Goal: Information Seeking & Learning: Learn about a topic

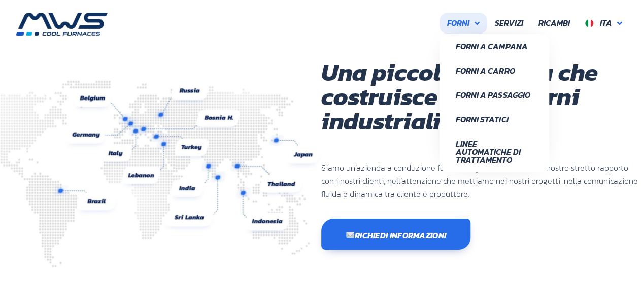
click at [468, 21] on span "Forni" at bounding box center [458, 23] width 22 height 13
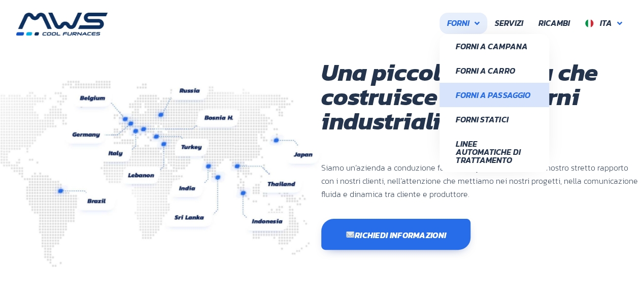
click at [493, 93] on span "Forni a Passaggio" at bounding box center [494, 95] width 77 height 8
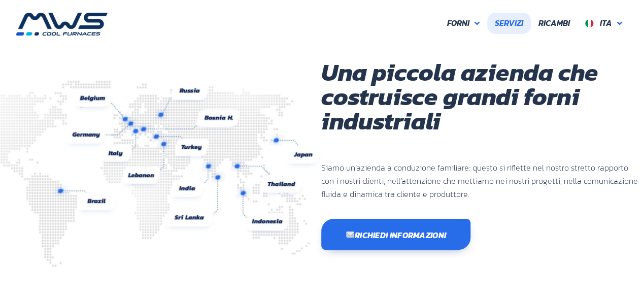
click at [515, 22] on span "Servizi" at bounding box center [509, 23] width 28 height 13
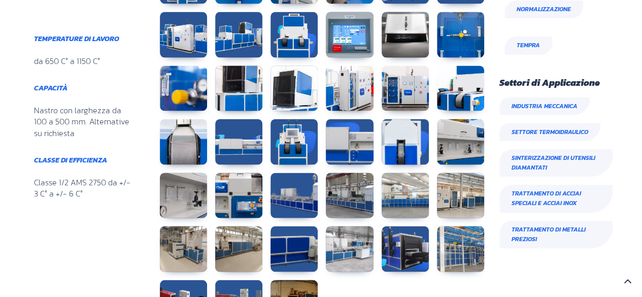
scroll to position [947, 0]
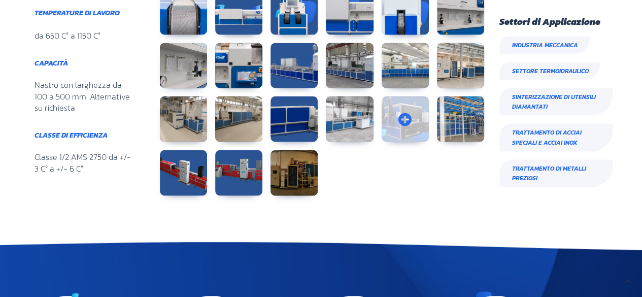
click at [413, 114] on link at bounding box center [405, 119] width 47 height 46
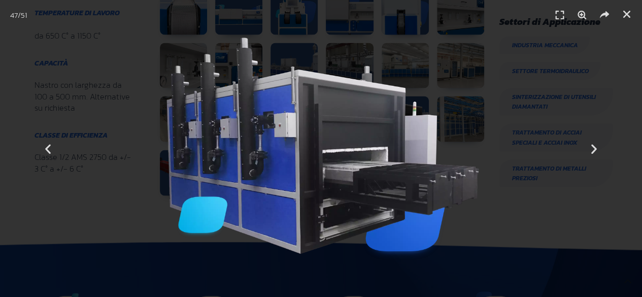
click at [386, 162] on img "47 / 51" at bounding box center [321, 149] width 316 height 226
click at [595, 146] on icon "Next slide" at bounding box center [593, 148] width 13 height 13
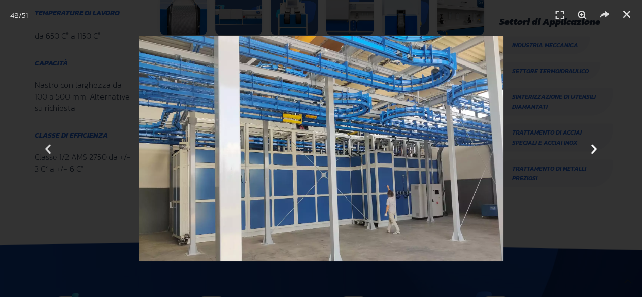
click at [593, 146] on icon "Next slide" at bounding box center [593, 148] width 13 height 13
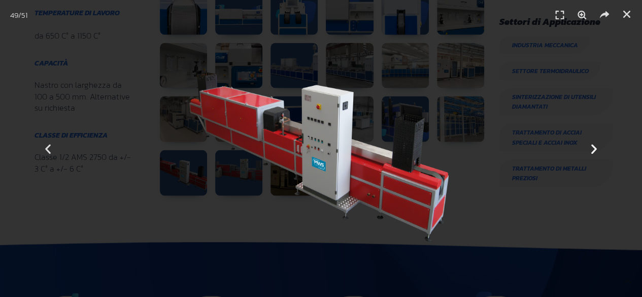
click at [593, 146] on icon "Next slide" at bounding box center [593, 148] width 13 height 13
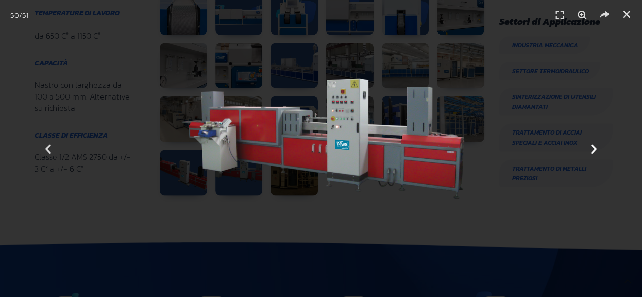
click at [592, 147] on icon "Next slide" at bounding box center [593, 148] width 13 height 13
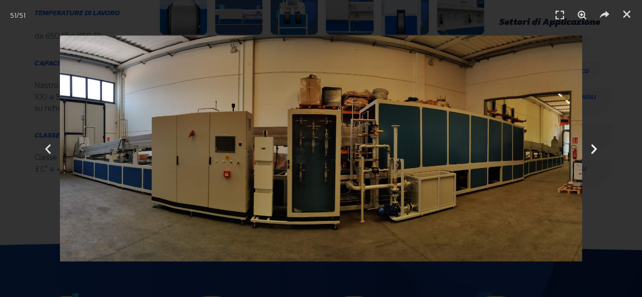
click at [591, 147] on icon "Next slide" at bounding box center [593, 148] width 13 height 13
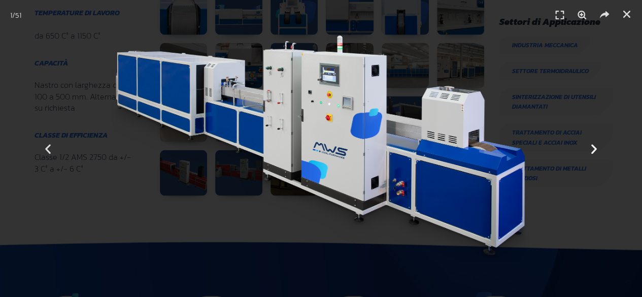
click at [591, 147] on icon "Next slide" at bounding box center [593, 148] width 13 height 13
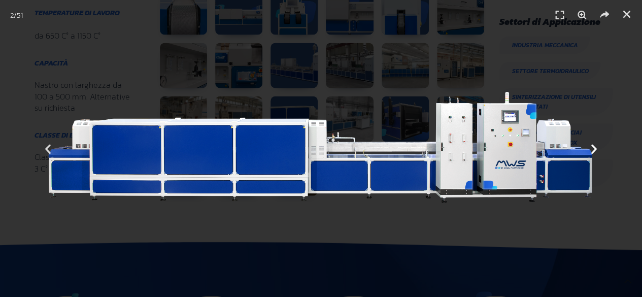
click at [591, 147] on icon "Next slide" at bounding box center [593, 148] width 13 height 13
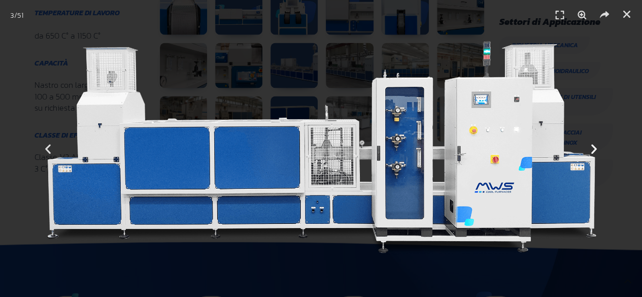
click at [591, 147] on icon "Next slide" at bounding box center [593, 148] width 13 height 13
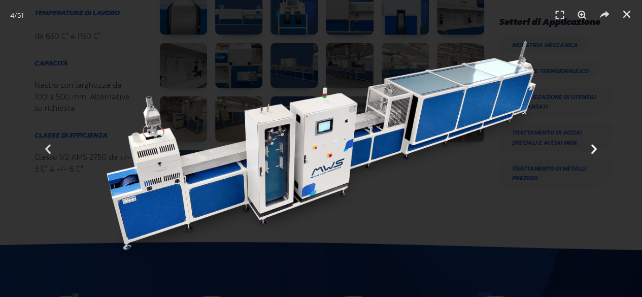
click at [591, 147] on icon "Next slide" at bounding box center [593, 148] width 13 height 13
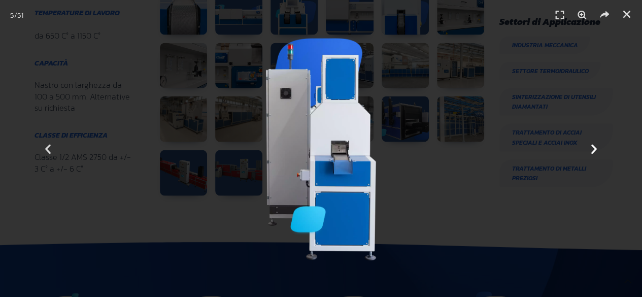
click at [591, 147] on icon "Next slide" at bounding box center [593, 148] width 13 height 13
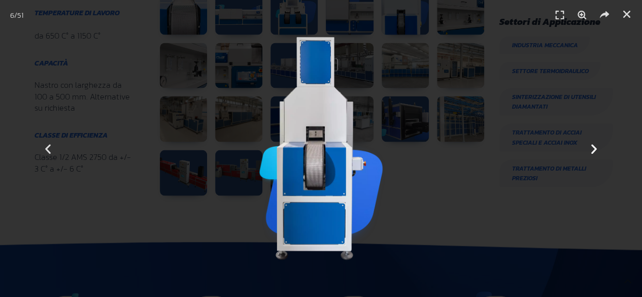
click at [591, 147] on icon "Next slide" at bounding box center [593, 148] width 13 height 13
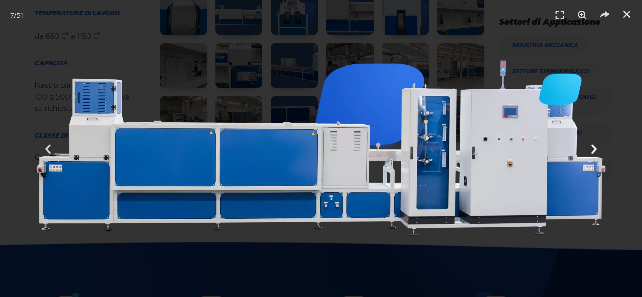
click at [591, 147] on icon "Next slide" at bounding box center [593, 148] width 13 height 13
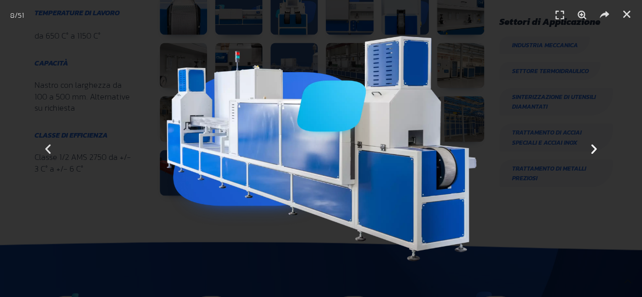
click at [591, 147] on icon "Next slide" at bounding box center [593, 148] width 13 height 13
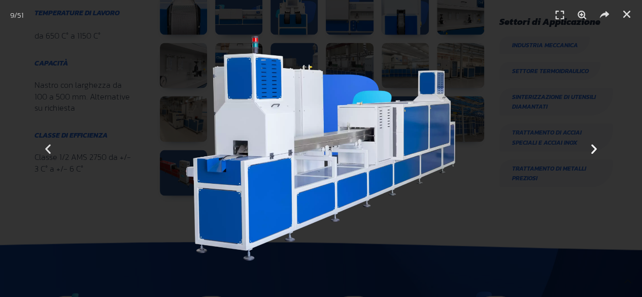
click at [591, 147] on icon "Next slide" at bounding box center [593, 148] width 13 height 13
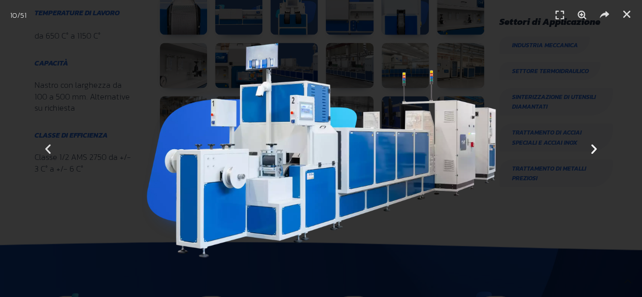
click at [591, 147] on icon "Next slide" at bounding box center [593, 148] width 13 height 13
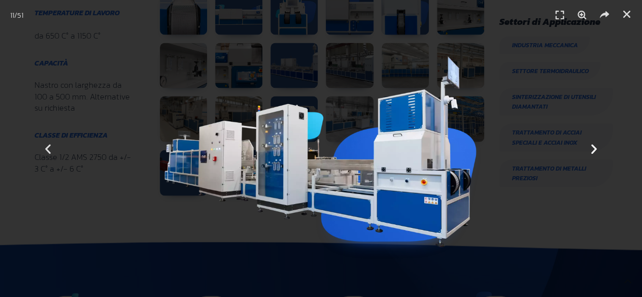
click at [591, 147] on icon "Next slide" at bounding box center [593, 148] width 13 height 13
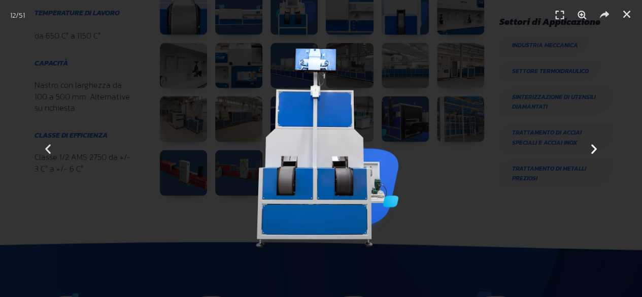
click at [591, 147] on icon "Next slide" at bounding box center [593, 148] width 13 height 13
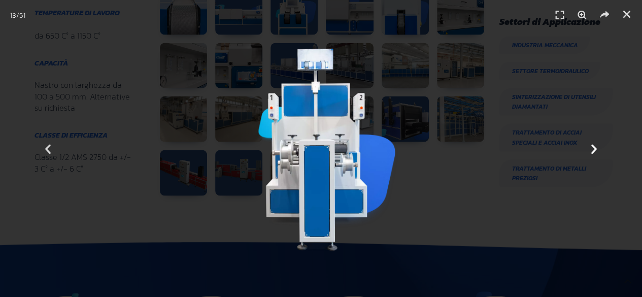
click at [591, 147] on icon "Next slide" at bounding box center [593, 148] width 13 height 13
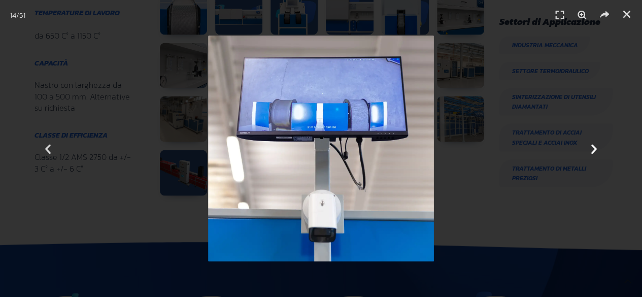
click at [591, 147] on icon "Next slide" at bounding box center [593, 148] width 13 height 13
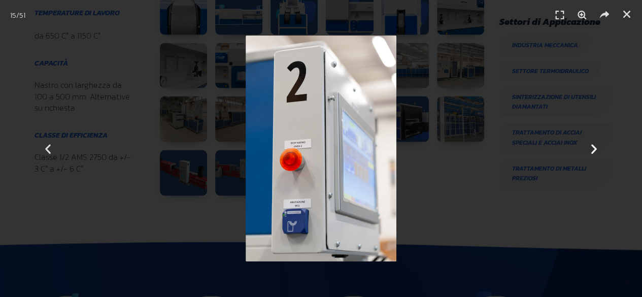
click at [591, 147] on icon "Next slide" at bounding box center [593, 148] width 13 height 13
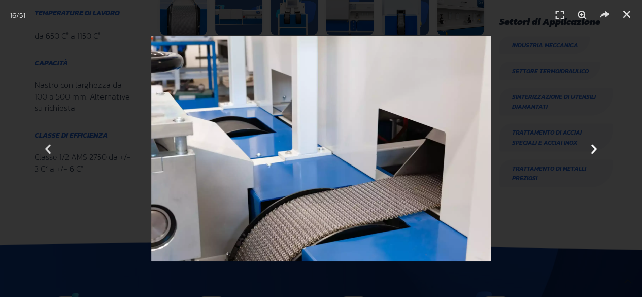
click at [591, 147] on icon "Next slide" at bounding box center [593, 148] width 13 height 13
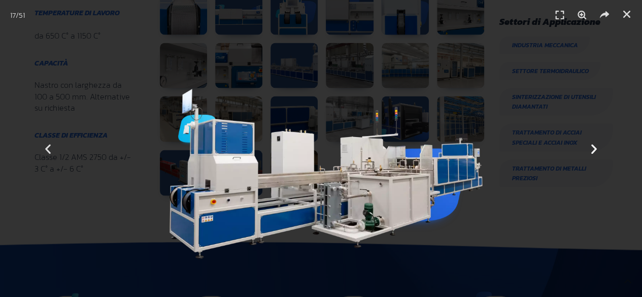
click at [591, 147] on icon "Next slide" at bounding box center [593, 148] width 13 height 13
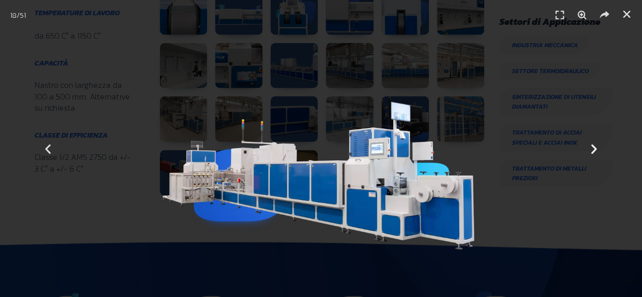
click at [591, 147] on icon "Next slide" at bounding box center [593, 148] width 13 height 13
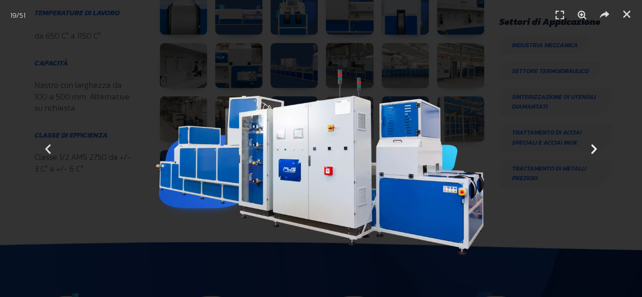
click at [591, 147] on icon "Next slide" at bounding box center [593, 148] width 13 height 13
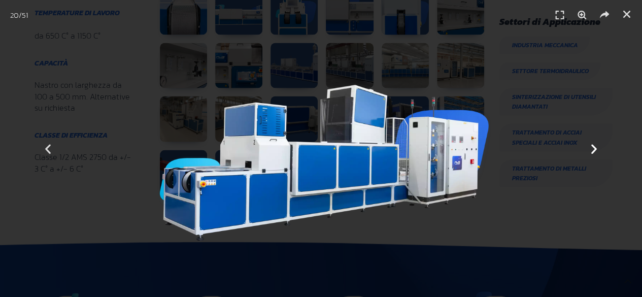
click at [591, 147] on icon "Next slide" at bounding box center [593, 148] width 13 height 13
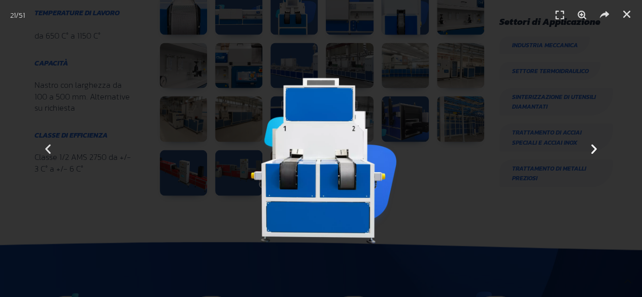
click at [591, 147] on icon "Next slide" at bounding box center [593, 148] width 13 height 13
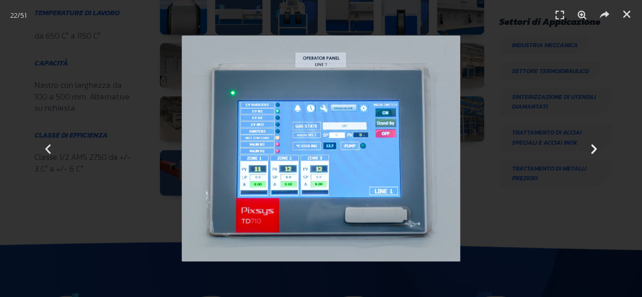
click at [591, 147] on icon "Next slide" at bounding box center [593, 148] width 13 height 13
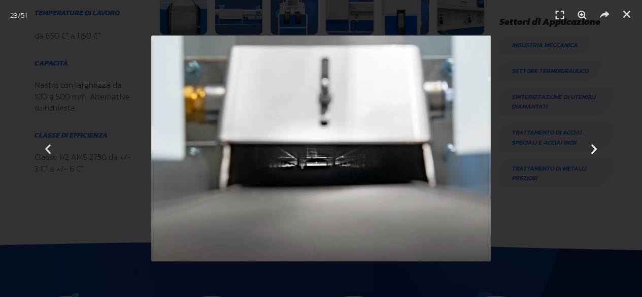
click at [591, 147] on icon "Next slide" at bounding box center [593, 148] width 13 height 13
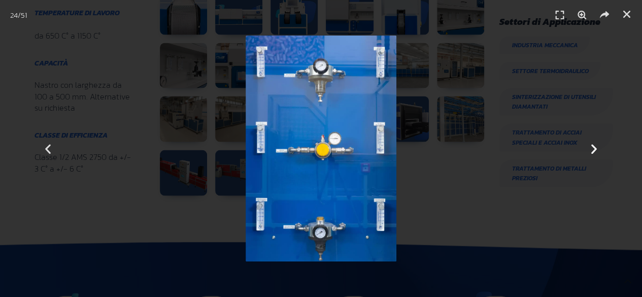
click at [591, 147] on icon "Next slide" at bounding box center [593, 148] width 13 height 13
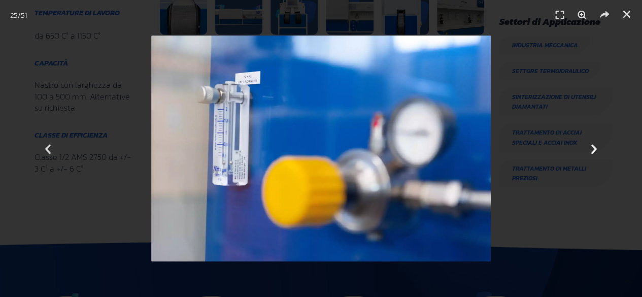
click at [591, 147] on icon "Next slide" at bounding box center [593, 148] width 13 height 13
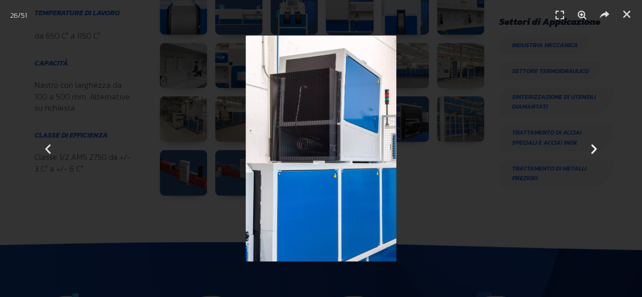
click at [591, 147] on icon "Next slide" at bounding box center [593, 148] width 13 height 13
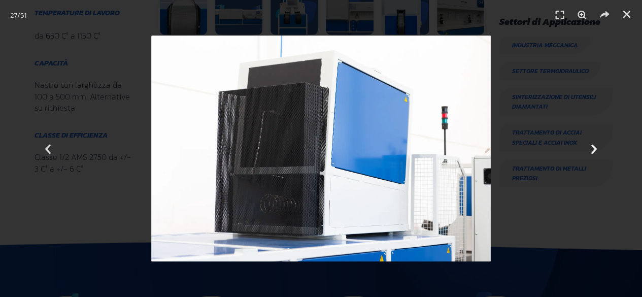
click at [591, 147] on icon "Next slide" at bounding box center [593, 148] width 13 height 13
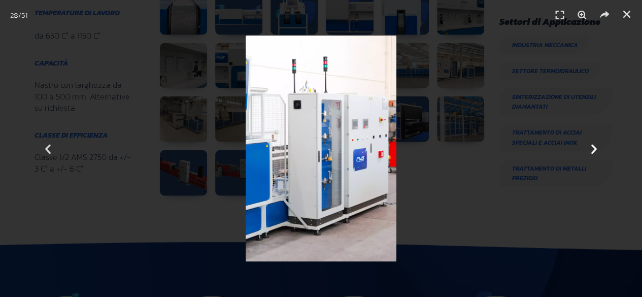
click at [591, 147] on icon "Next slide" at bounding box center [593, 148] width 13 height 13
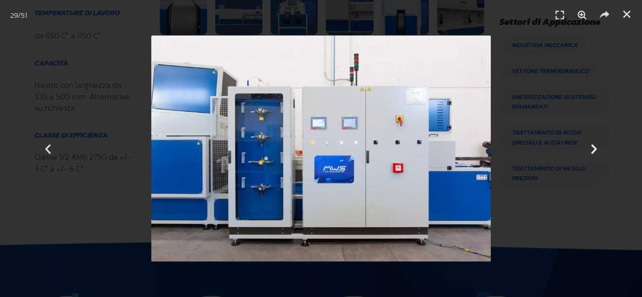
click at [591, 147] on icon "Next slide" at bounding box center [593, 148] width 13 height 13
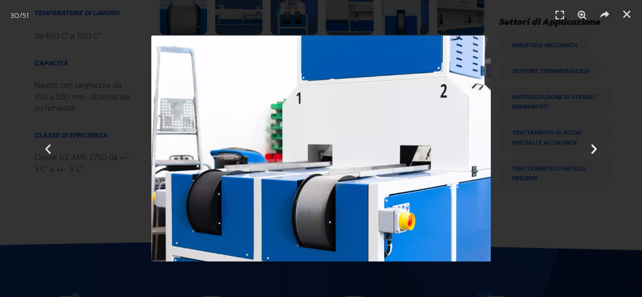
click at [591, 147] on icon "Next slide" at bounding box center [593, 148] width 13 height 13
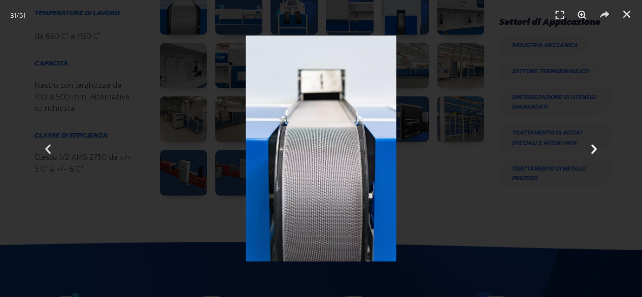
click at [591, 147] on icon "Next slide" at bounding box center [593, 148] width 13 height 13
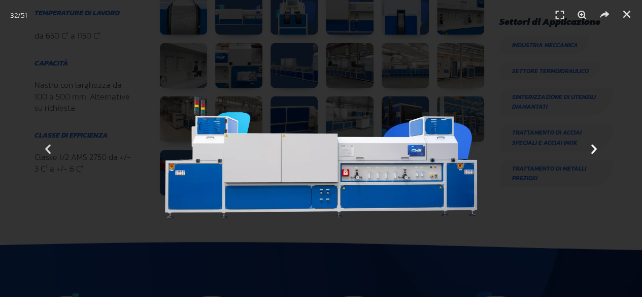
click at [591, 147] on icon "Next slide" at bounding box center [593, 148] width 13 height 13
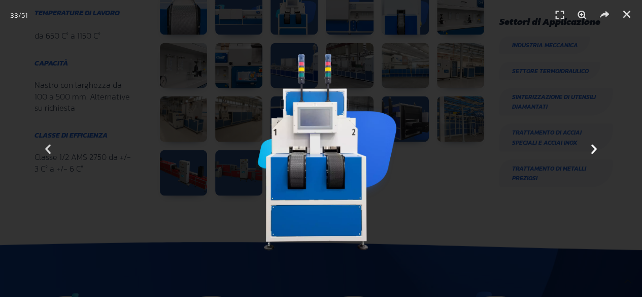
click at [591, 147] on icon "Next slide" at bounding box center [593, 148] width 13 height 13
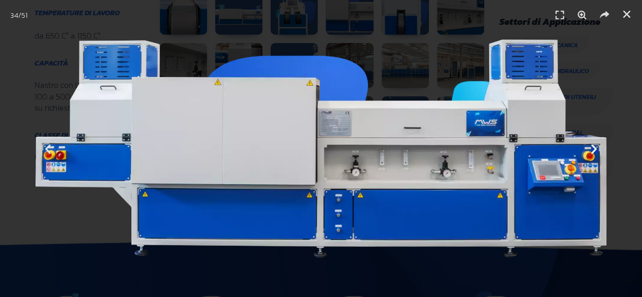
click at [591, 147] on icon "Next slide" at bounding box center [593, 148] width 13 height 13
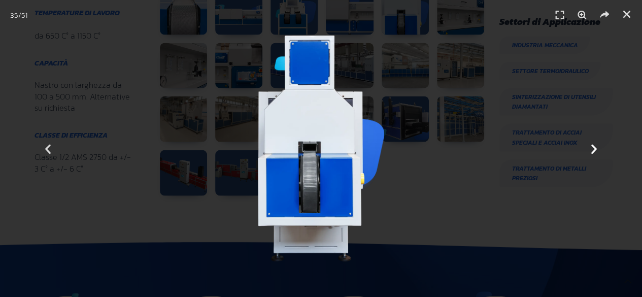
click at [591, 147] on icon "Next slide" at bounding box center [593, 148] width 13 height 13
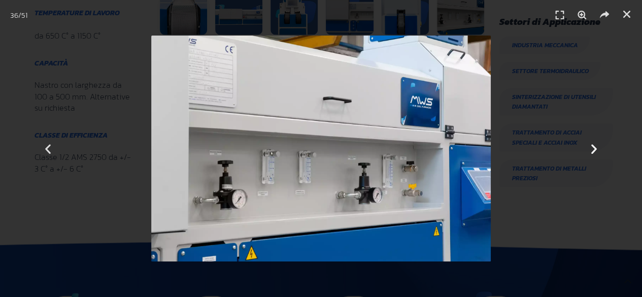
click at [591, 147] on icon "Next slide" at bounding box center [593, 148] width 13 height 13
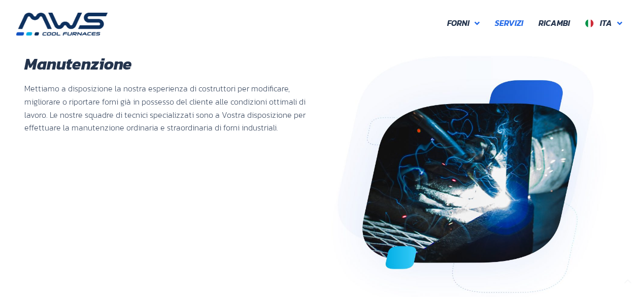
scroll to position [406, 0]
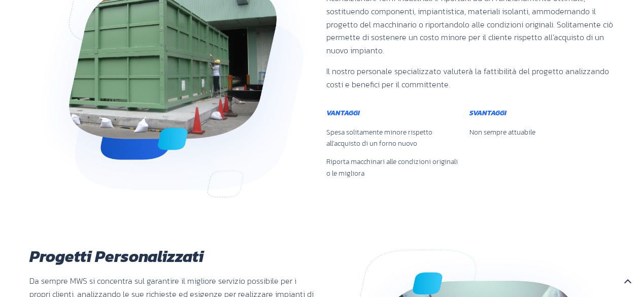
click at [164, 94] on img at bounding box center [172, 75] width 287 height 245
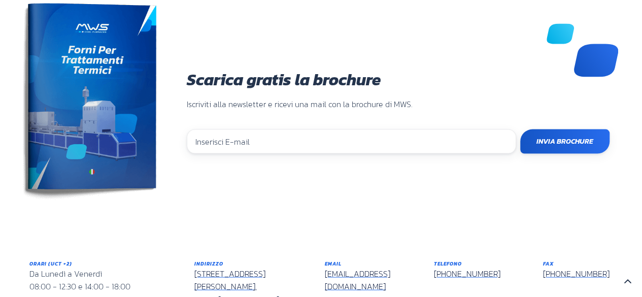
scroll to position [928, 0]
